Goal: Register for event/course

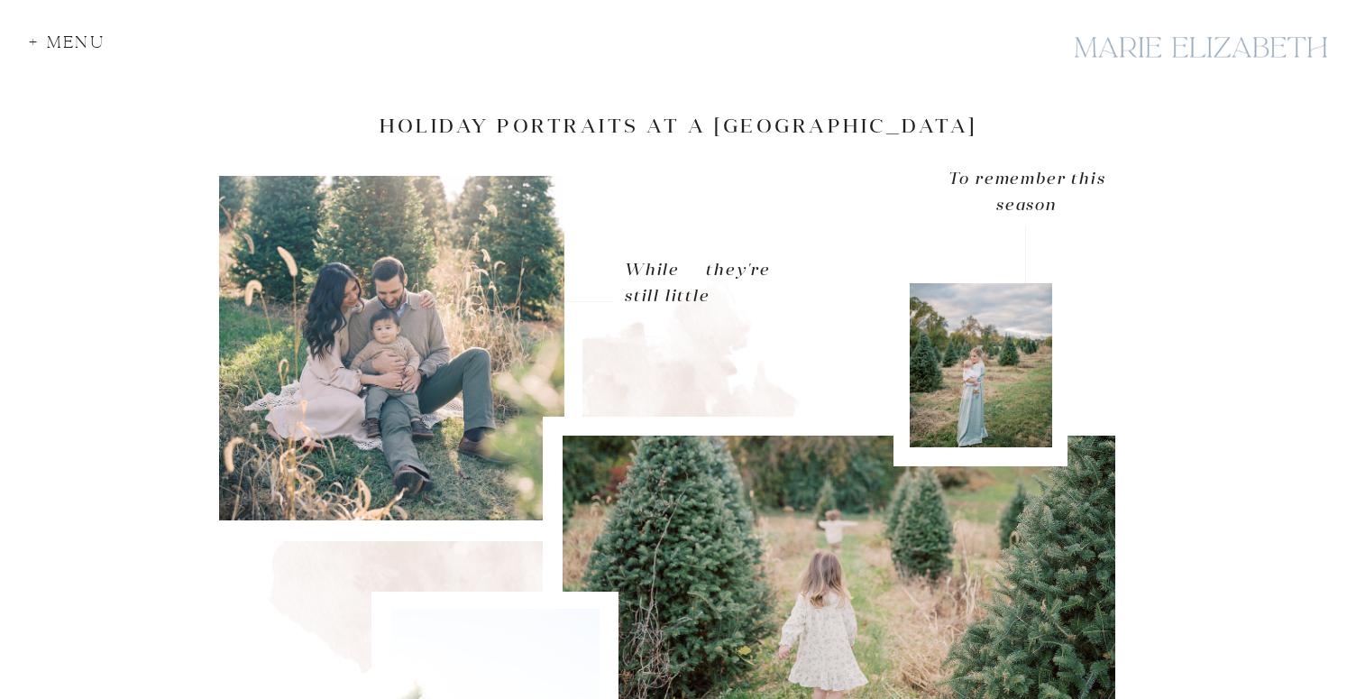
scroll to position [157, 0]
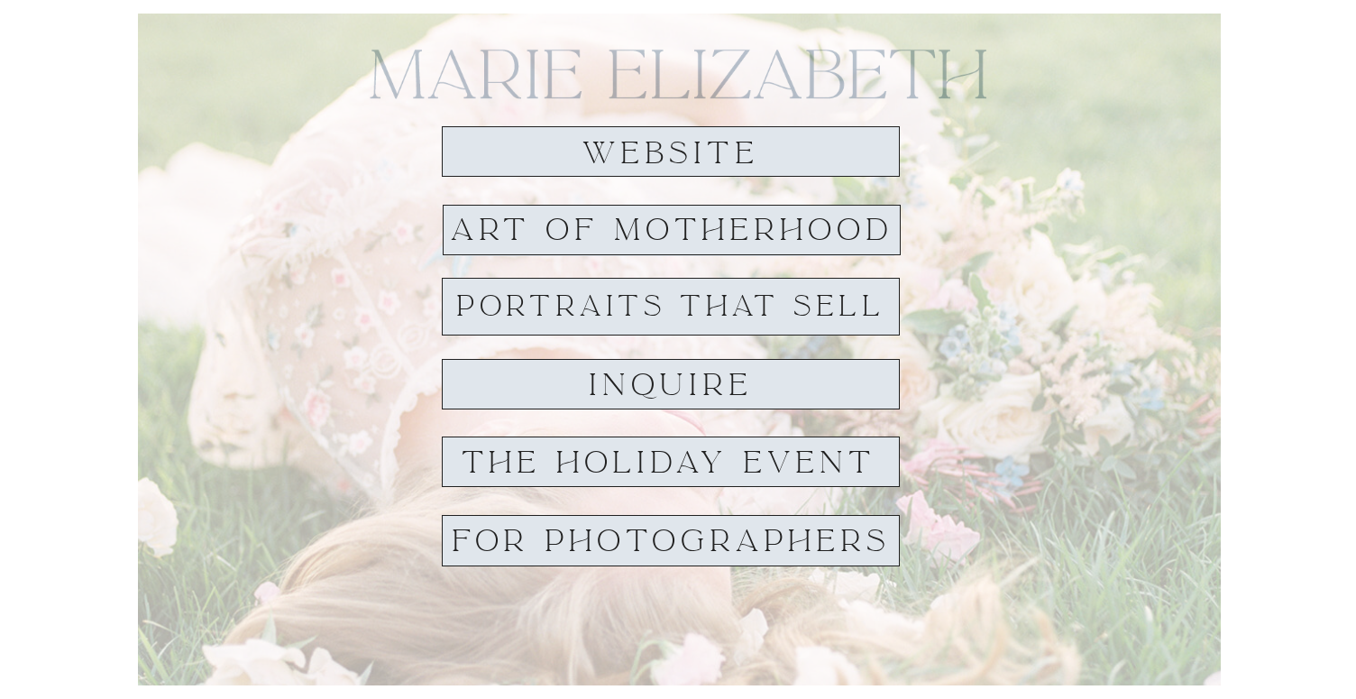
click at [727, 455] on h1 "THE HOLIDAY EVENT" at bounding box center [668, 462] width 451 height 32
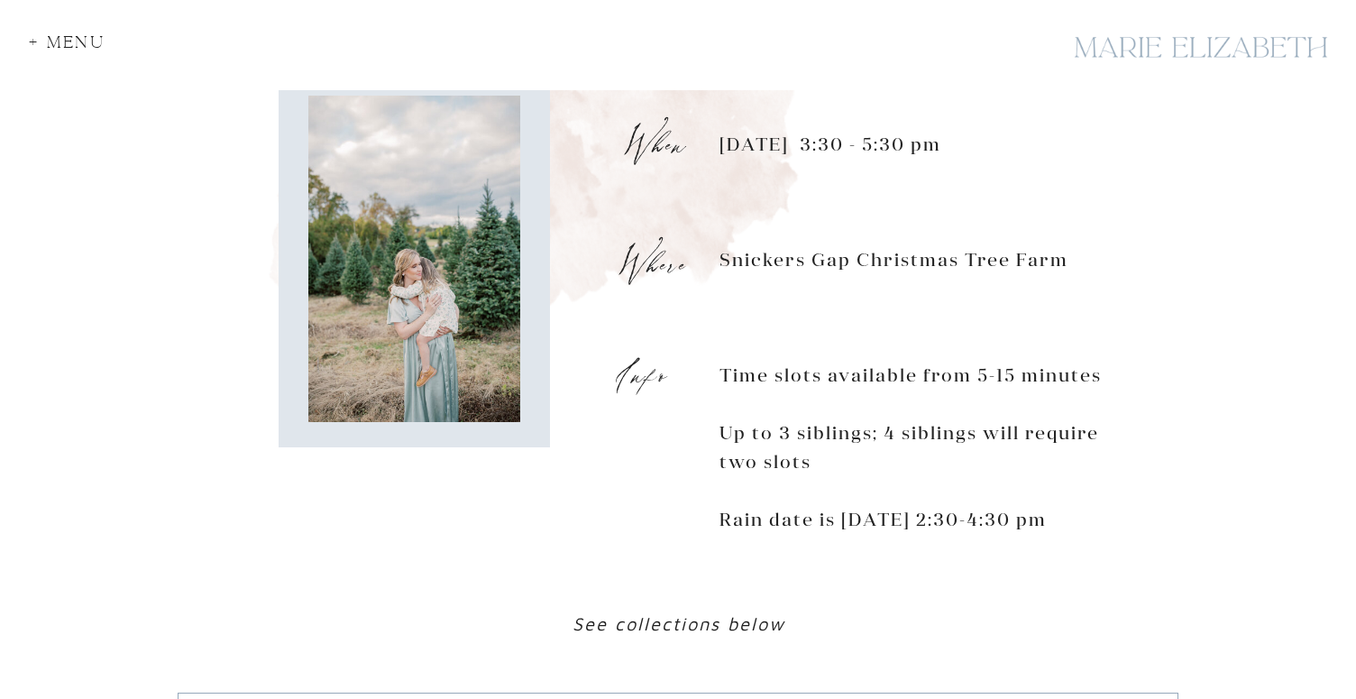
scroll to position [1335, 0]
click at [918, 543] on p "Saturday, November 1st, 3:30 - 5:30 pm Snickers Gap Christmas Tree Farm Time sl…" at bounding box center [921, 347] width 402 height 440
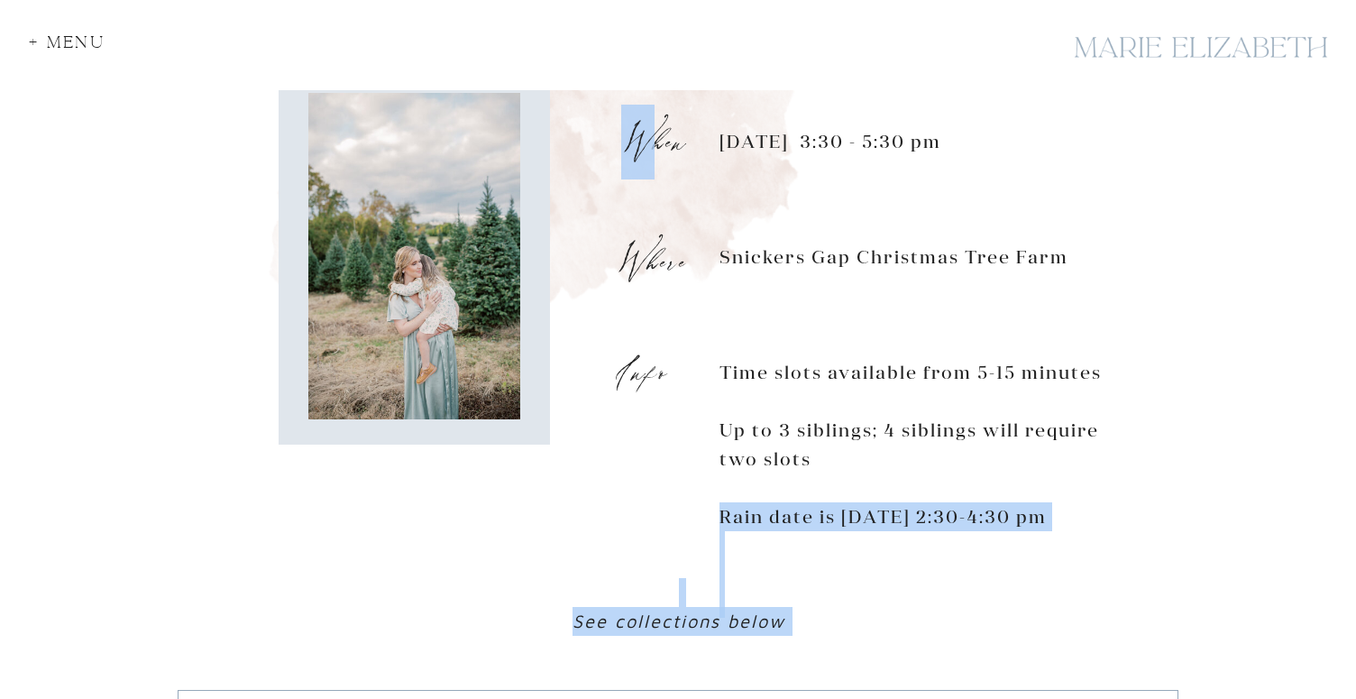
drag, startPoint x: 920, startPoint y: 546, endPoint x: 639, endPoint y: 151, distance: 485.1
click at [639, 151] on div "the details Marie’s photography made my daughter and I look serene, otherworldl…" at bounding box center [678, 209] width 1082 height 893
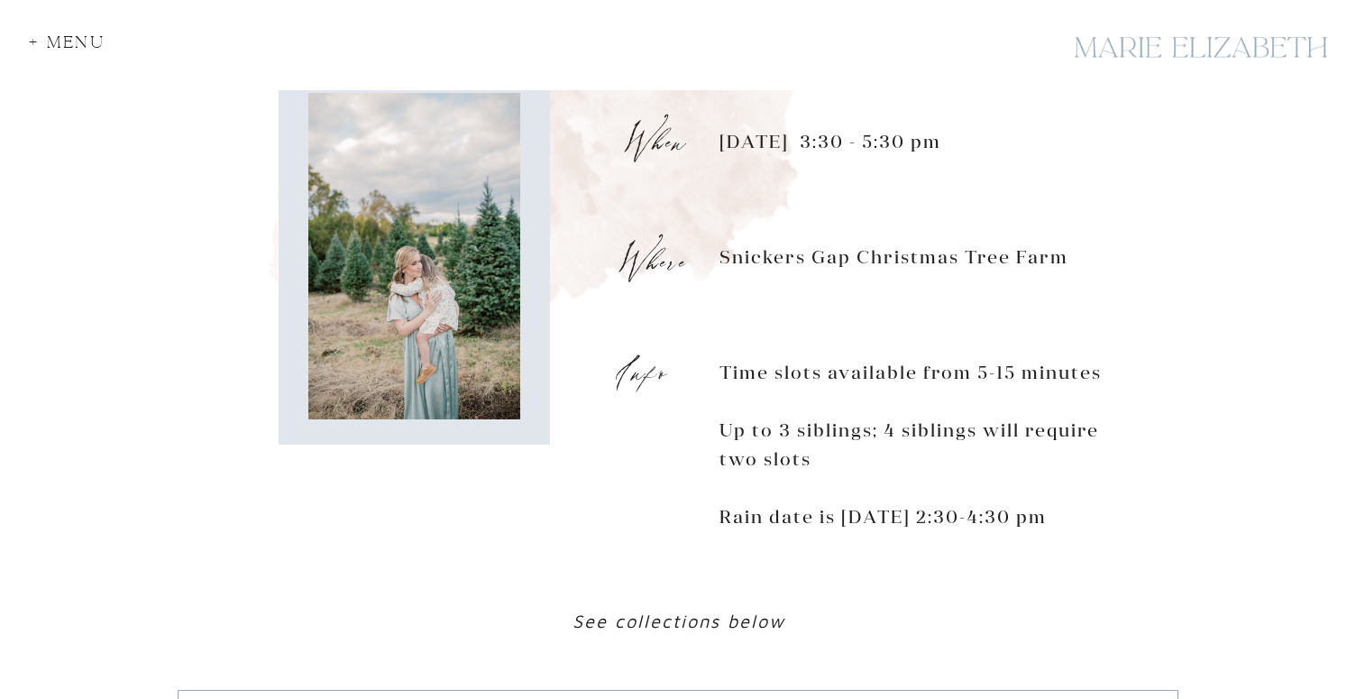
click at [1067, 332] on p "Saturday, November 1st, 3:30 - 5:30 pm Snickers Gap Christmas Tree Farm Time sl…" at bounding box center [921, 347] width 402 height 440
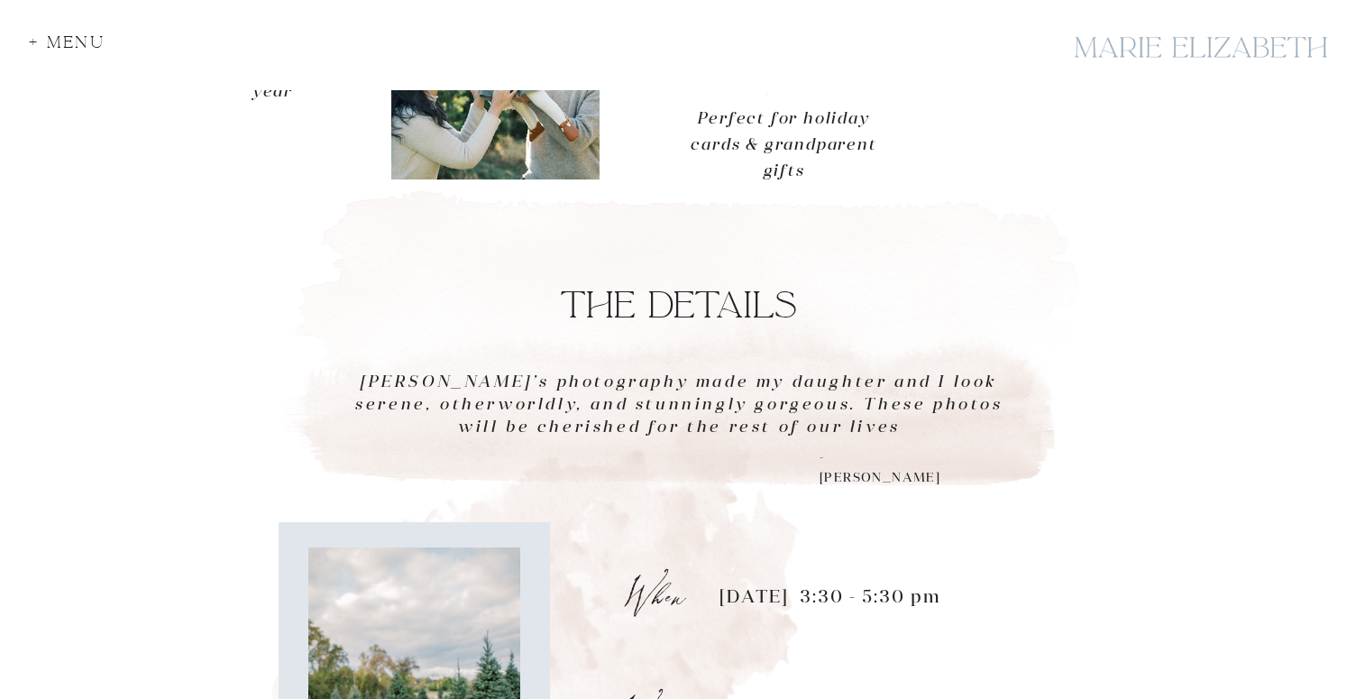
scroll to position [178, 0]
